Goal: Communication & Community: Answer question/provide support

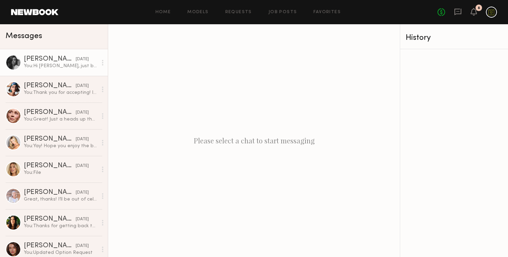
click at [39, 60] on div "[PERSON_NAME]" at bounding box center [50, 59] width 52 height 7
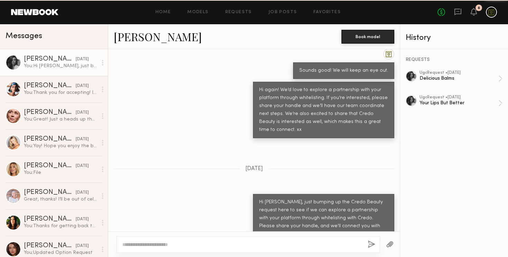
scroll to position [453, 0]
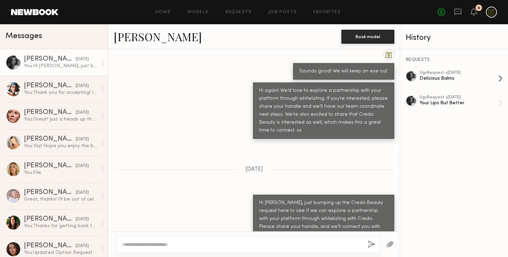
click at [441, 76] on div "Delicious Balms" at bounding box center [459, 78] width 79 height 7
click at [440, 98] on div "ugc Request • 06/13/2025" at bounding box center [459, 97] width 79 height 4
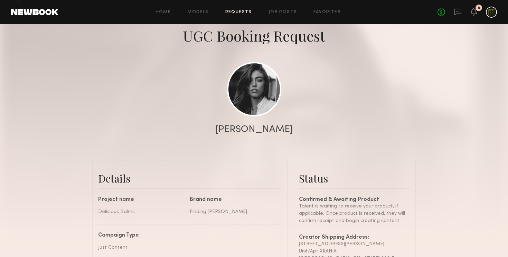
scroll to position [16, 0]
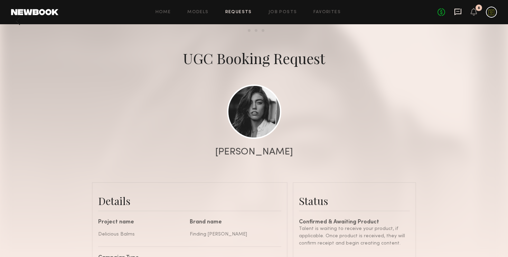
click at [456, 11] on icon at bounding box center [458, 12] width 8 height 8
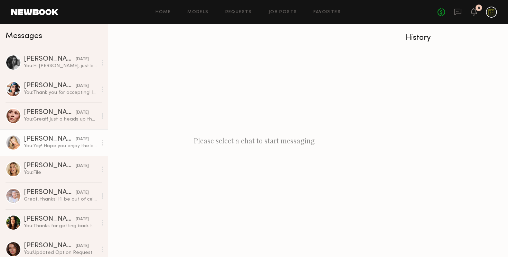
click at [47, 145] on div "You: Yay! Hope you enjoy the balms & excited to see what you create!" at bounding box center [61, 145] width 74 height 7
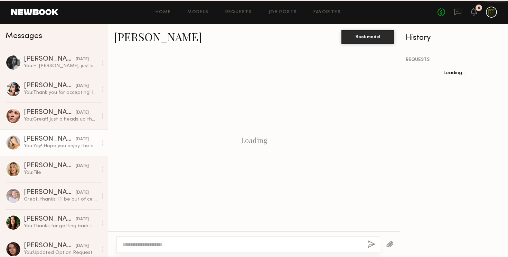
scroll to position [545, 0]
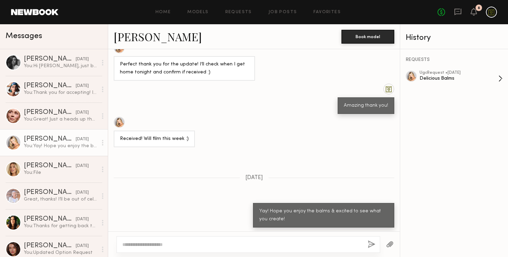
click at [448, 76] on div "Delicious Balms" at bounding box center [459, 78] width 79 height 7
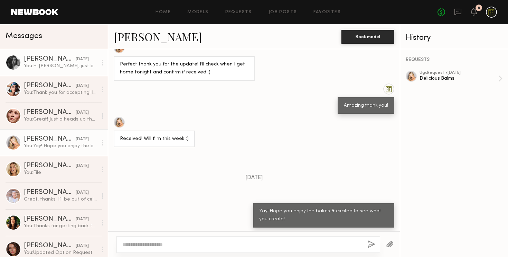
click at [53, 65] on div "You: Hi [PERSON_NAME], just bumping up the Credo Beauty request here to see if …" at bounding box center [61, 66] width 74 height 7
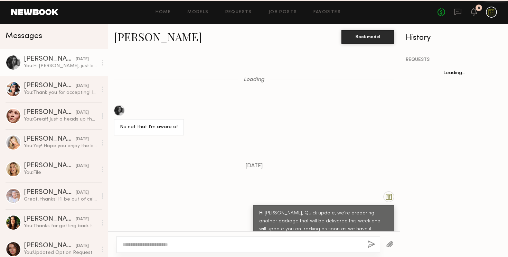
scroll to position [453, 0]
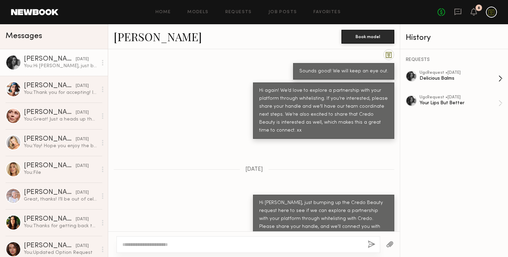
click at [452, 77] on div "Delicious Balms" at bounding box center [459, 78] width 79 height 7
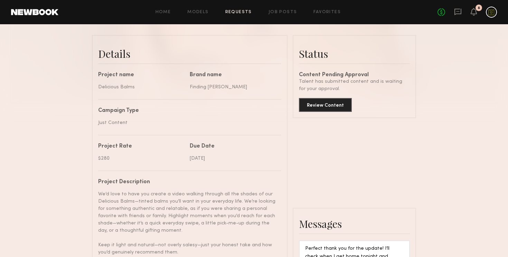
scroll to position [176, 0]
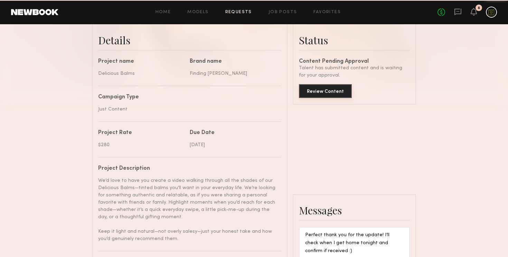
click at [337, 92] on button "Review Content" at bounding box center [325, 91] width 53 height 14
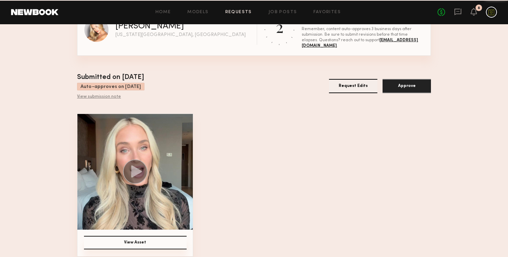
scroll to position [31, 0]
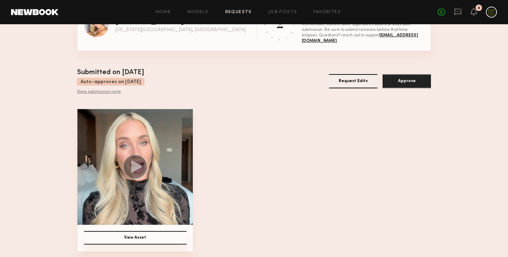
click at [140, 165] on icon at bounding box center [136, 166] width 11 height 12
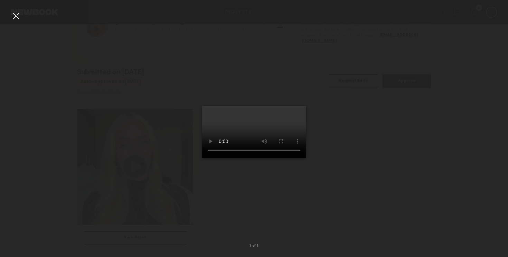
click at [326, 198] on div at bounding box center [254, 122] width 508 height 223
click at [19, 18] on div at bounding box center [15, 15] width 11 height 11
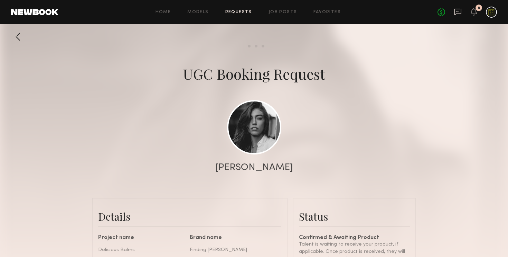
click at [457, 10] on icon at bounding box center [458, 12] width 8 height 8
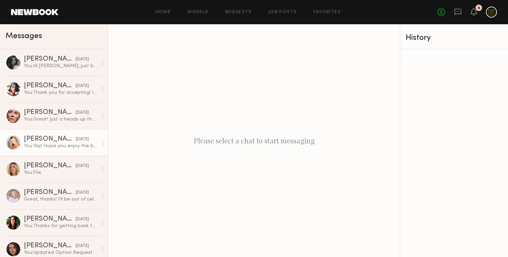
click at [43, 146] on div "You: Yay! Hope you enjoy the balms & excited to see what you create!" at bounding box center [61, 145] width 74 height 7
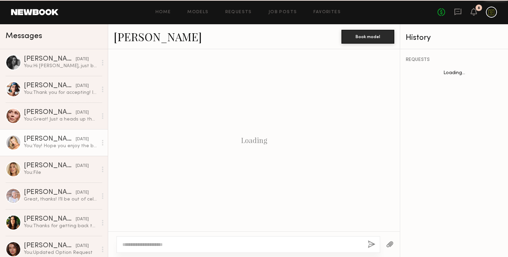
scroll to position [545, 0]
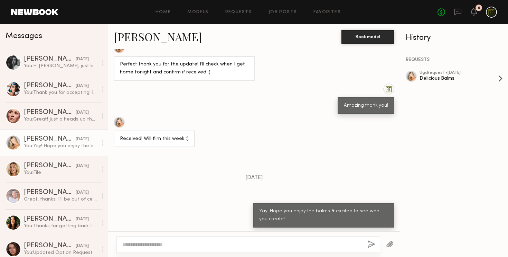
click at [436, 71] on div "ugc Request • 08/25/2025" at bounding box center [459, 73] width 79 height 4
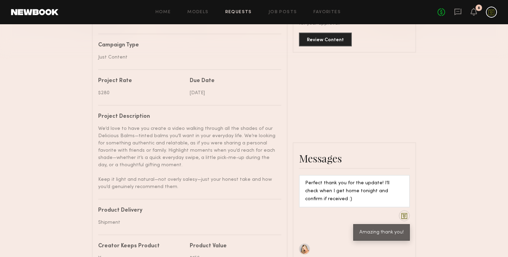
scroll to position [227, 0]
drag, startPoint x: 181, startPoint y: 188, endPoint x: 98, endPoint y: 113, distance: 111.9
click at [98, 113] on div "Project name Delicious Balms Brand name Finding [PERSON_NAME] Campaign Type Jus…" at bounding box center [189, 235] width 183 height 455
click at [115, 147] on div "We’d love to have you create a video walking through all the shades of our Deli…" at bounding box center [187, 157] width 178 height 65
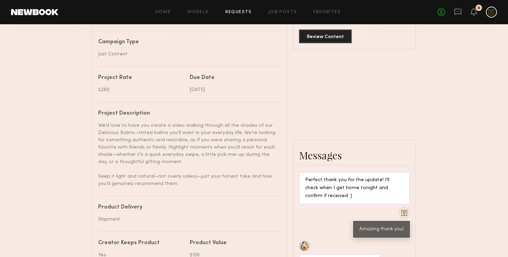
scroll to position [232, 0]
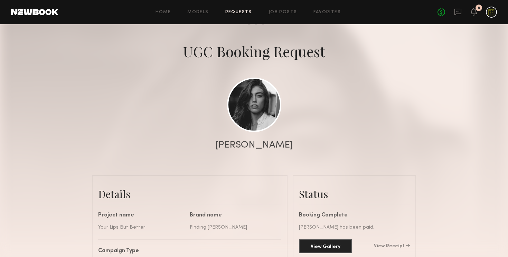
scroll to position [1, 0]
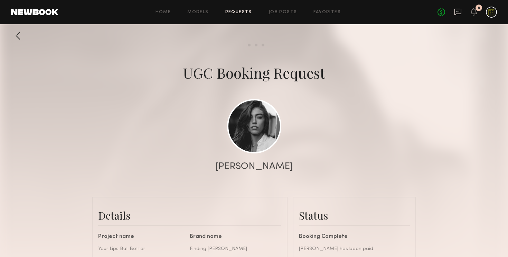
click at [457, 13] on icon at bounding box center [458, 12] width 7 height 7
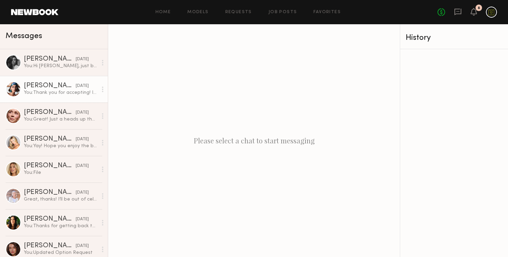
click at [61, 88] on div "Moe S." at bounding box center [50, 85] width 52 height 7
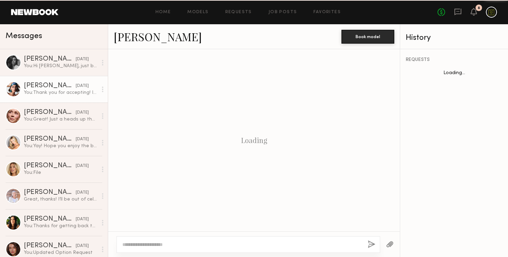
scroll to position [448, 0]
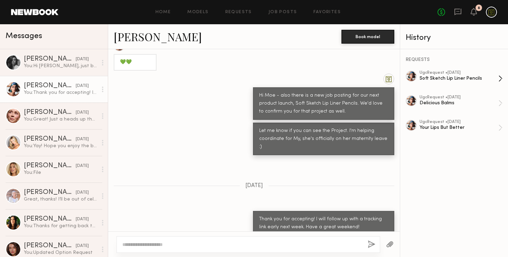
click at [441, 75] on div "Soft Sketch Lip Liner Pencils" at bounding box center [459, 78] width 79 height 7
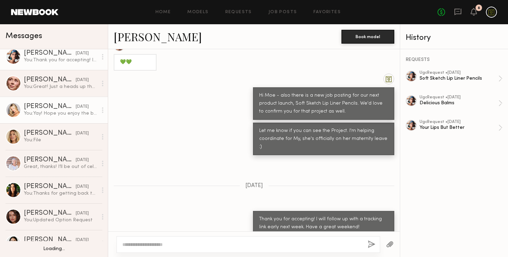
scroll to position [38, 0]
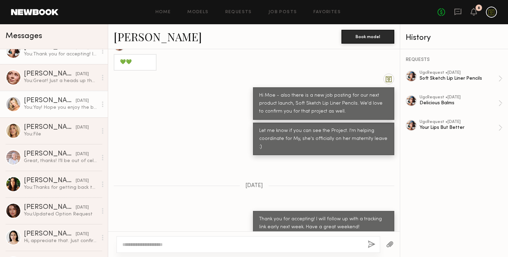
click at [37, 105] on div "You: Yay! Hope you enjoy the balms & excited to see what you create!" at bounding box center [61, 107] width 74 height 7
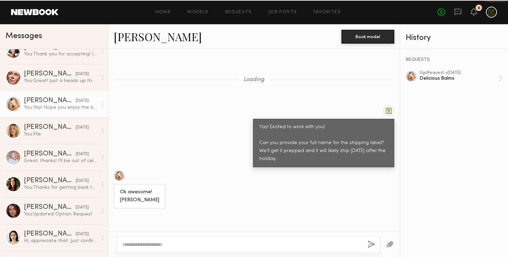
scroll to position [545, 0]
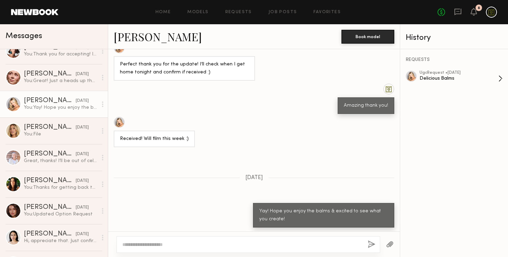
click at [435, 80] on div "Delicious Balms" at bounding box center [459, 78] width 79 height 7
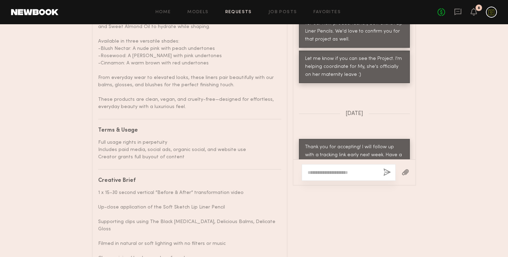
scroll to position [559, 0]
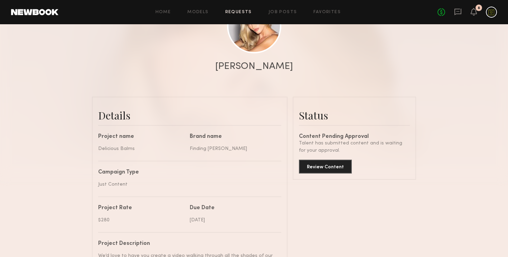
scroll to position [148, 0]
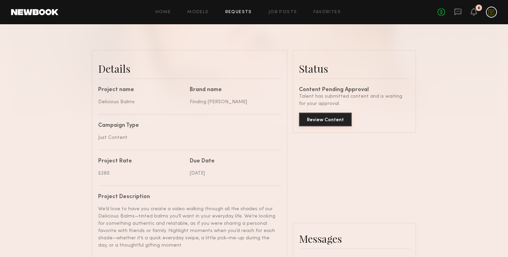
click at [327, 120] on button "Review Content" at bounding box center [325, 119] width 53 height 14
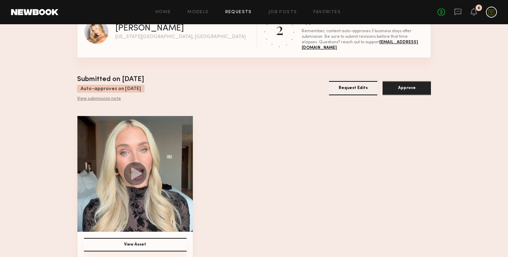
scroll to position [31, 0]
